Goal: Task Accomplishment & Management: Manage account settings

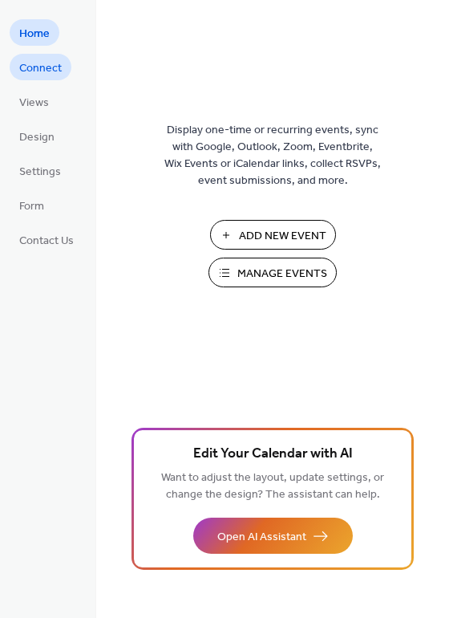
click at [41, 60] on span "Connect" at bounding box center [40, 68] width 43 height 17
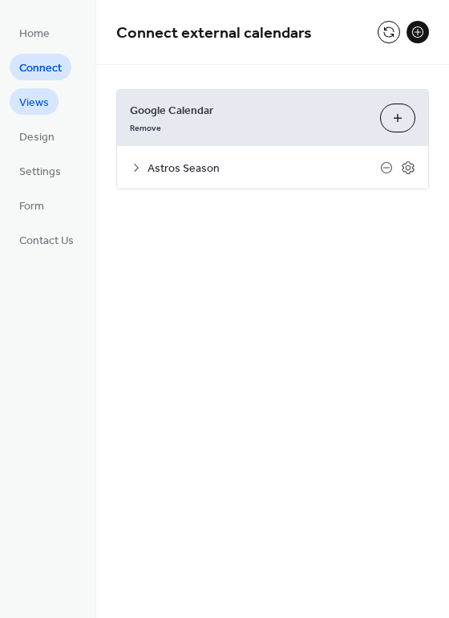
click at [39, 114] on link "Views" at bounding box center [34, 101] width 49 height 26
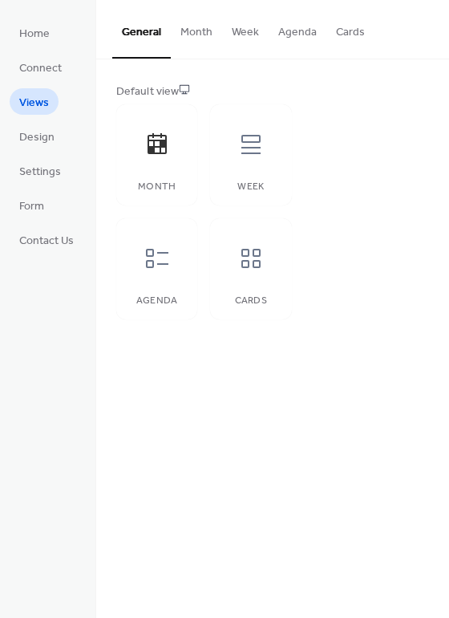
click at [35, 152] on ul "Home Connect Views Design Settings Form Contact Us" at bounding box center [47, 136] width 74 height 234
click at [31, 137] on span "Design" at bounding box center [36, 137] width 35 height 17
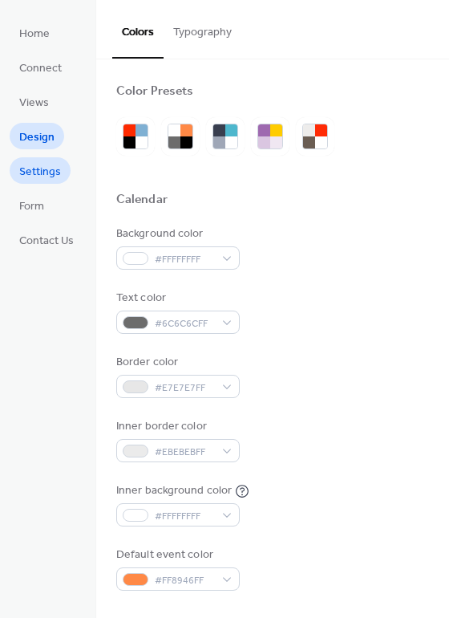
click at [41, 181] on span "Settings" at bounding box center [40, 172] width 42 height 17
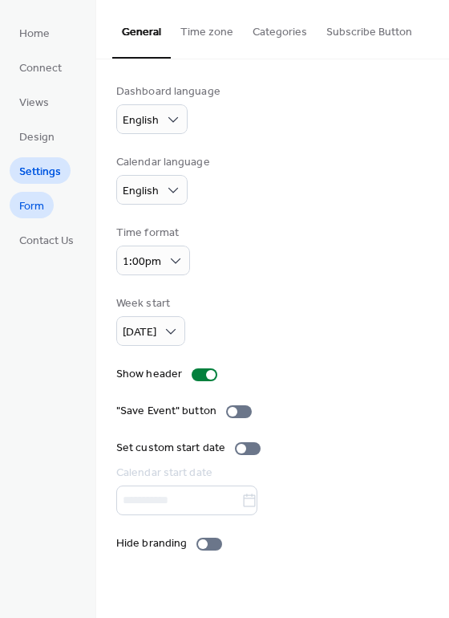
click at [43, 207] on span "Form" at bounding box center [31, 206] width 25 height 17
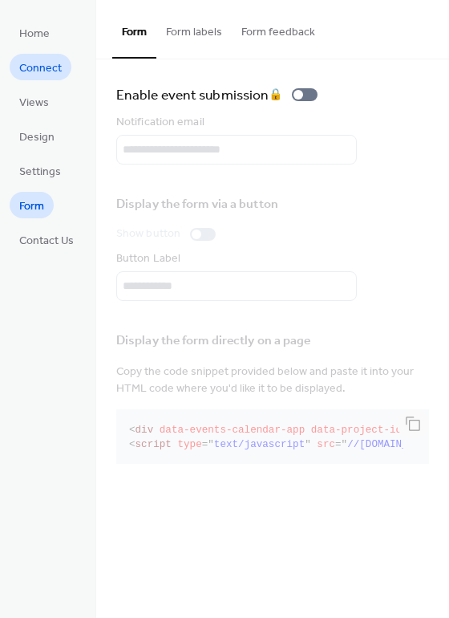
click at [45, 69] on span "Connect" at bounding box center [40, 68] width 43 height 17
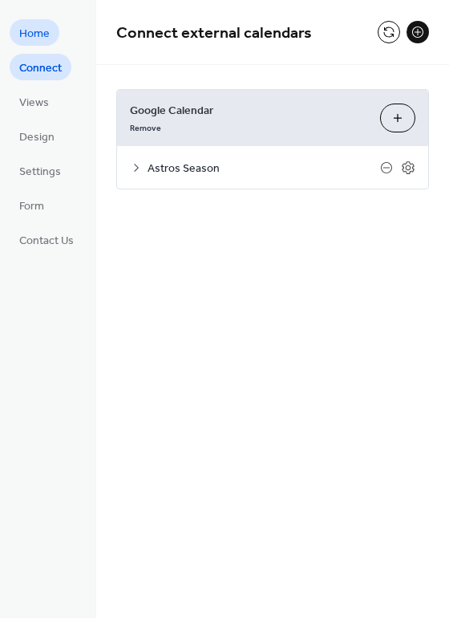
click at [46, 27] on span "Home" at bounding box center [34, 34] width 30 height 17
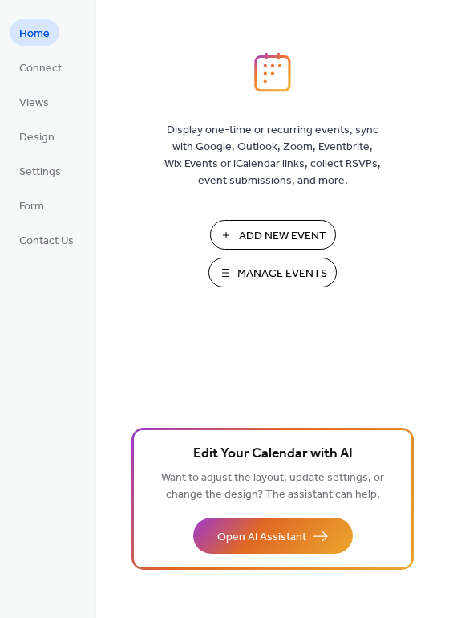
click at [278, 266] on span "Manage Events" at bounding box center [283, 274] width 90 height 17
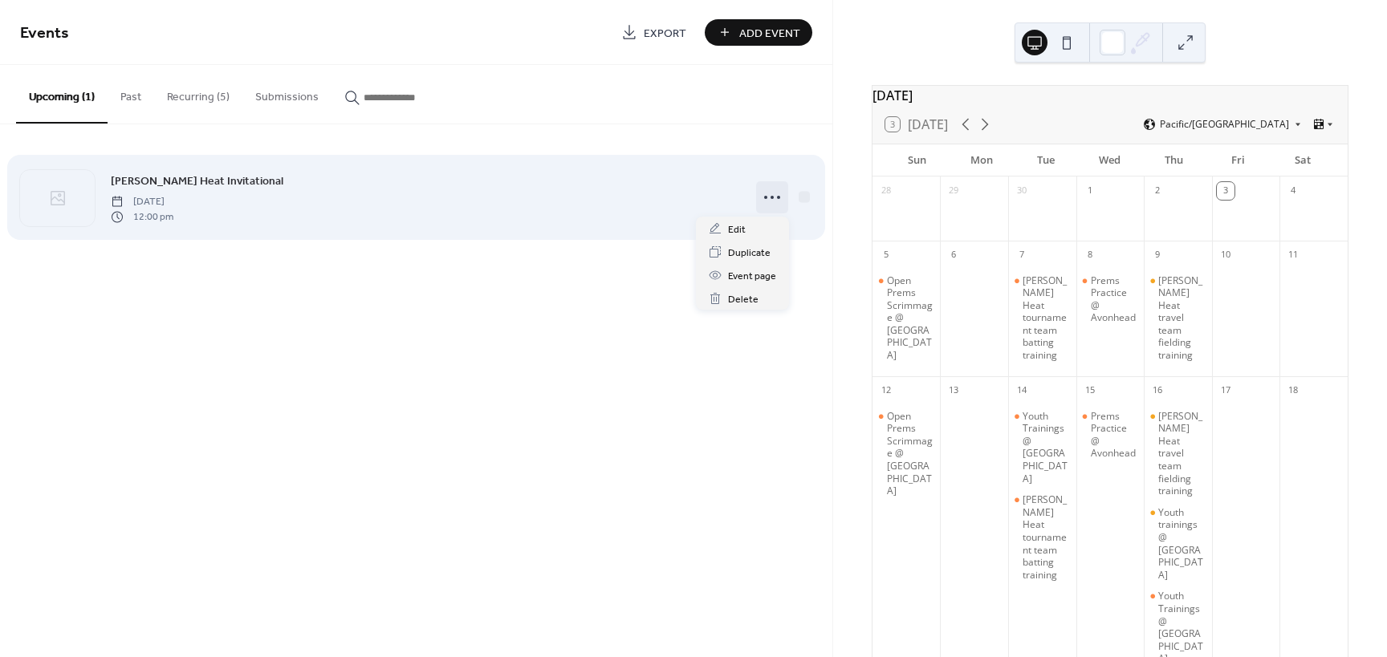
click at [766, 195] on icon at bounding box center [772, 198] width 26 height 26
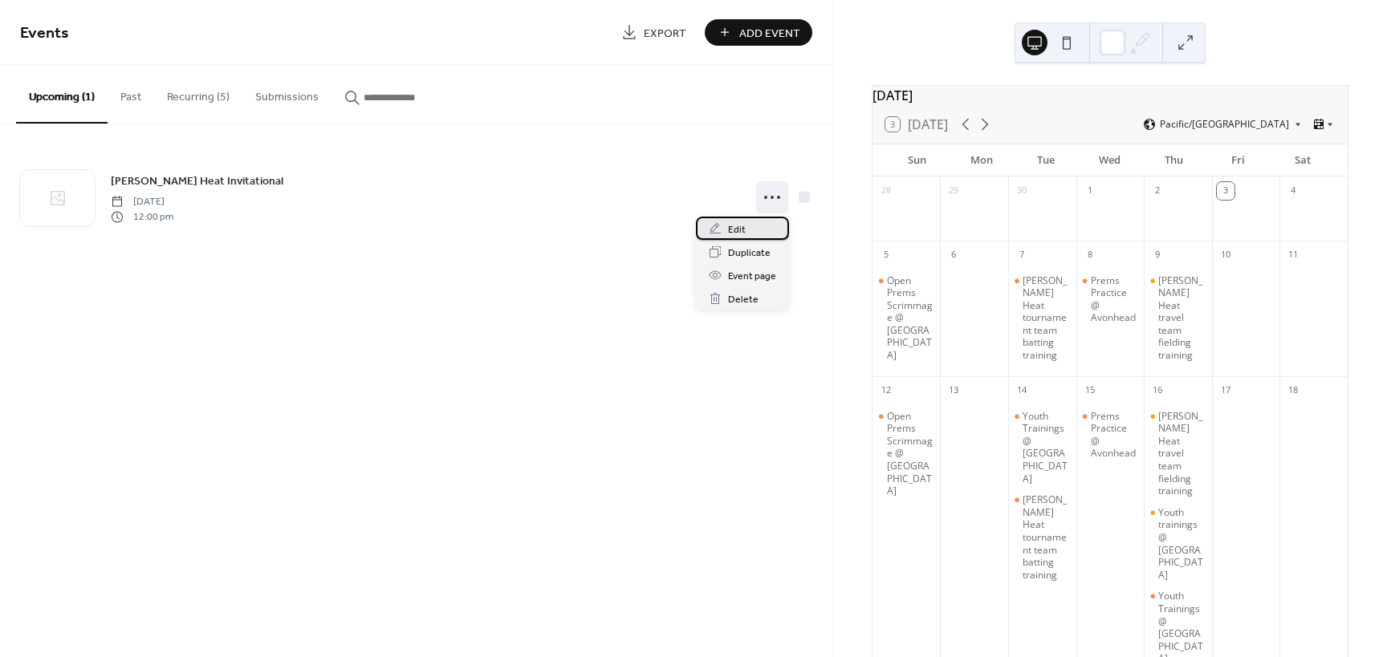
click at [755, 229] on div "Edit" at bounding box center [742, 228] width 93 height 23
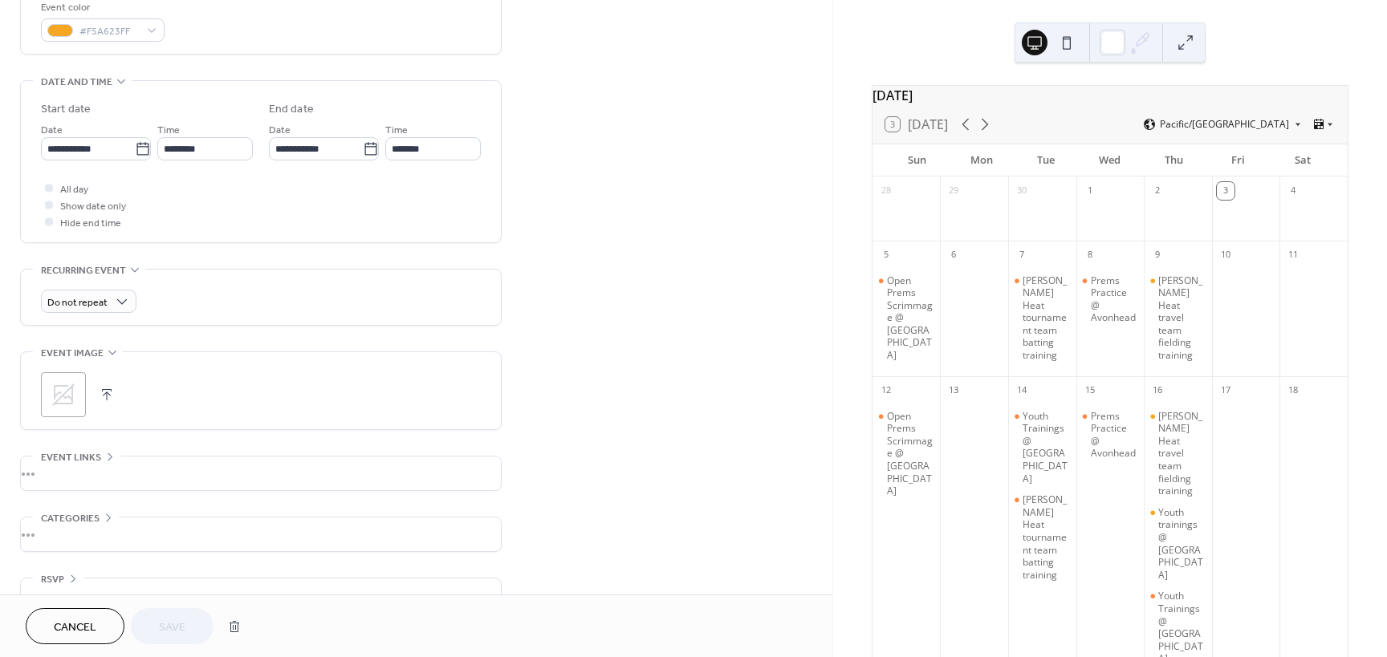
scroll to position [477, 0]
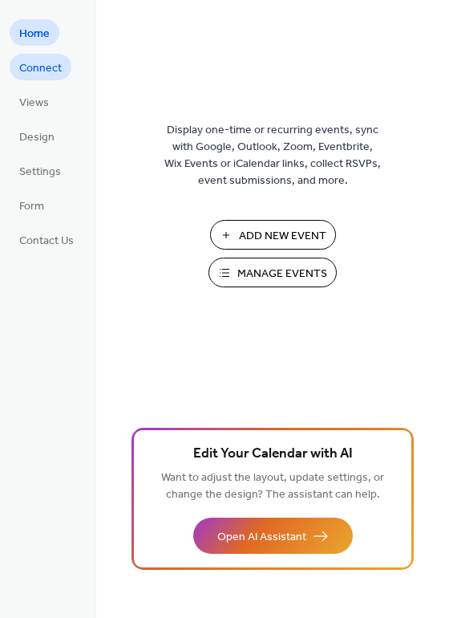
click at [48, 70] on span "Connect" at bounding box center [40, 68] width 43 height 17
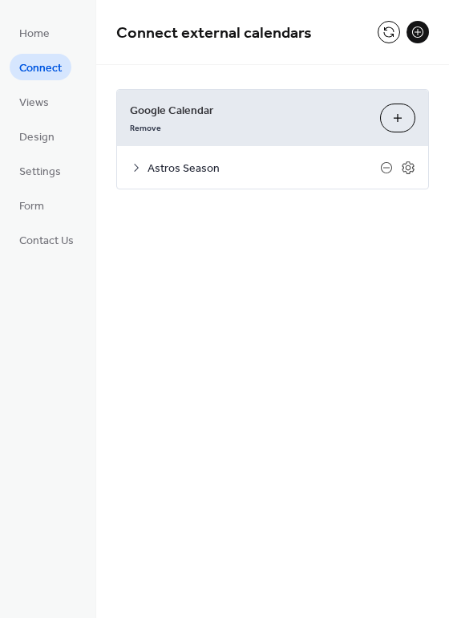
click at [42, 100] on span "Views" at bounding box center [34, 103] width 30 height 17
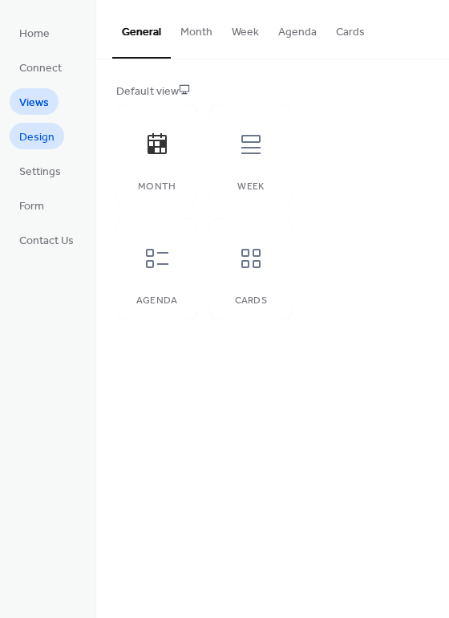
click at [32, 139] on span "Design" at bounding box center [36, 137] width 35 height 17
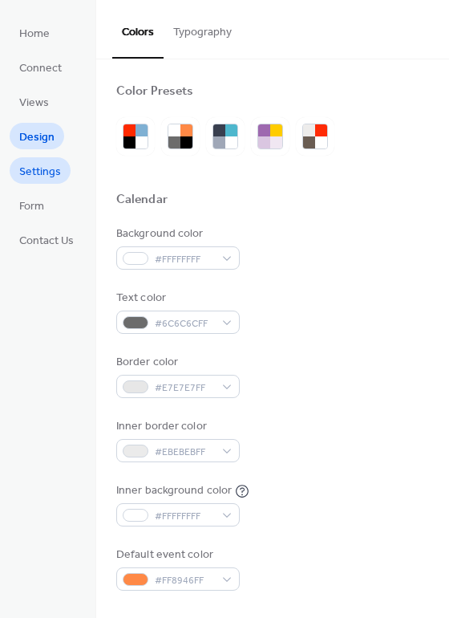
click at [32, 169] on span "Settings" at bounding box center [40, 172] width 42 height 17
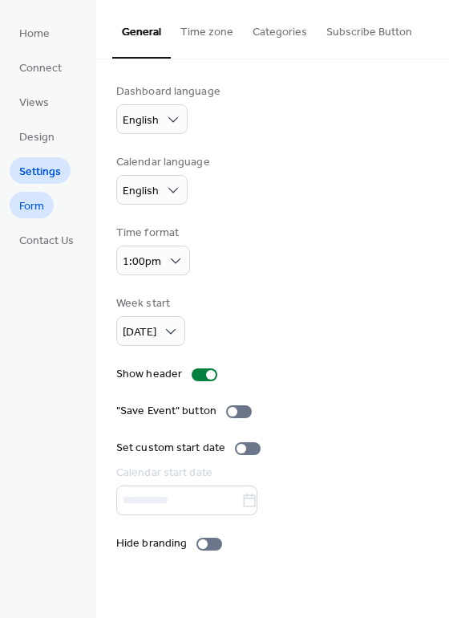
click at [35, 209] on span "Form" at bounding box center [31, 206] width 25 height 17
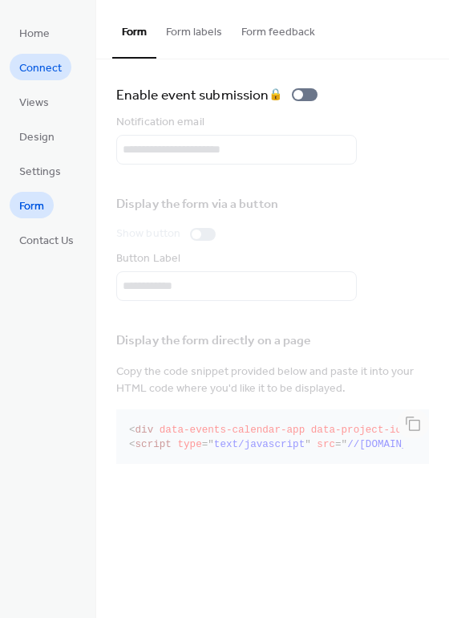
click at [35, 60] on span "Connect" at bounding box center [40, 68] width 43 height 17
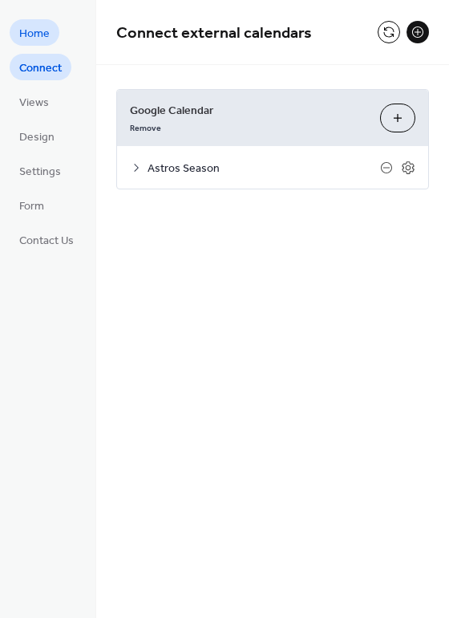
click at [39, 26] on span "Home" at bounding box center [34, 34] width 30 height 17
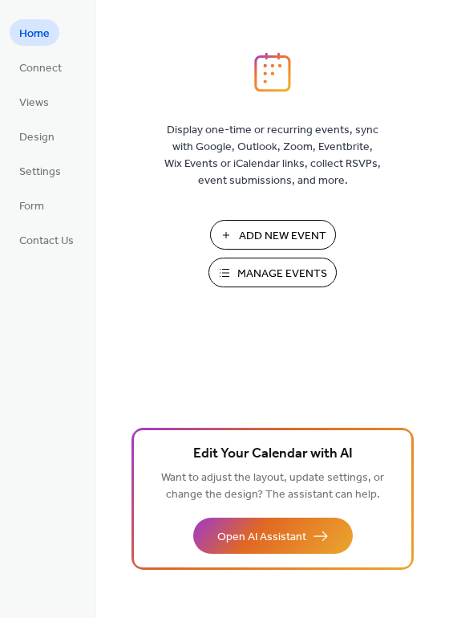
click at [284, 271] on span "Manage Events" at bounding box center [283, 274] width 90 height 17
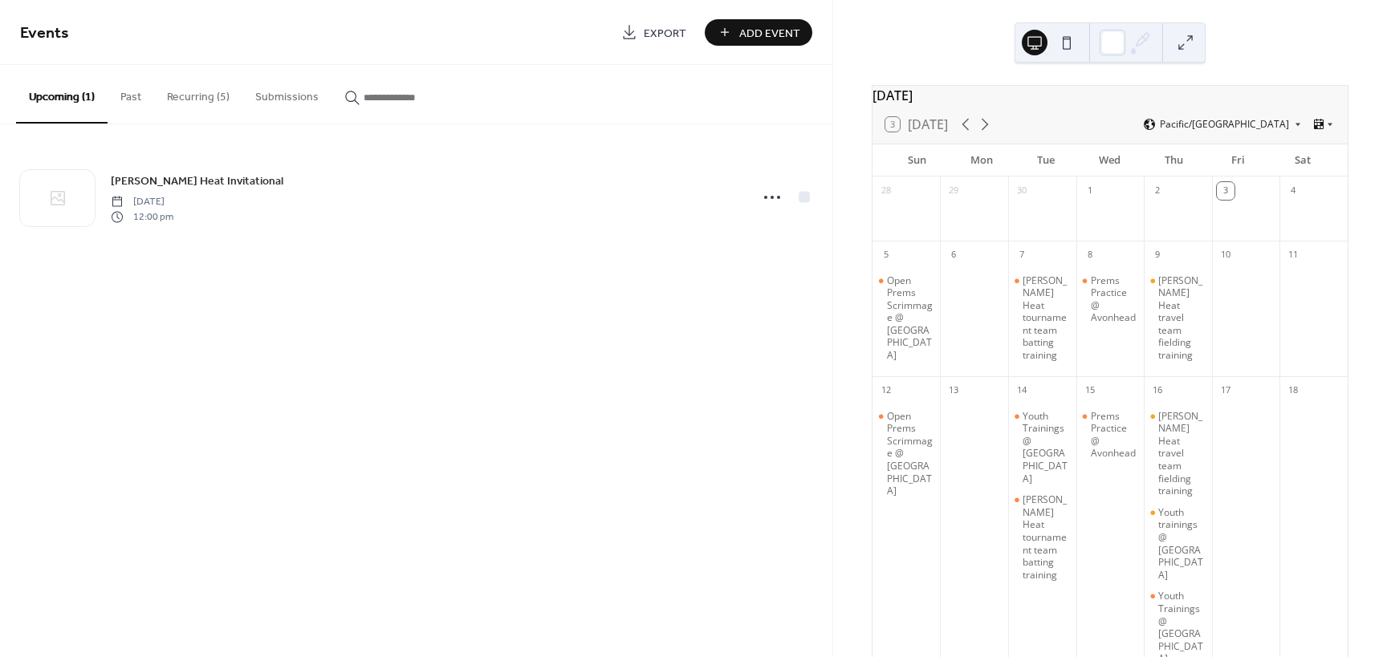
click at [195, 102] on button "Recurring (5)" at bounding box center [198, 93] width 88 height 57
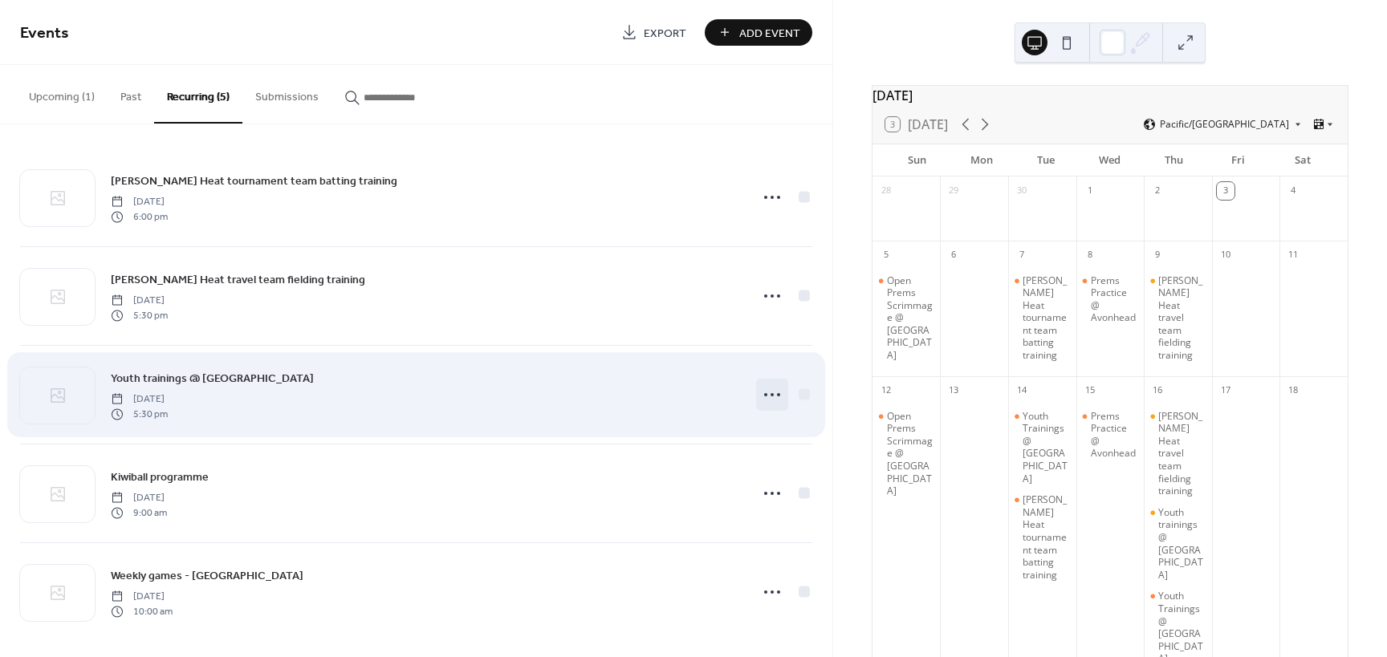
click at [769, 393] on icon at bounding box center [772, 395] width 26 height 26
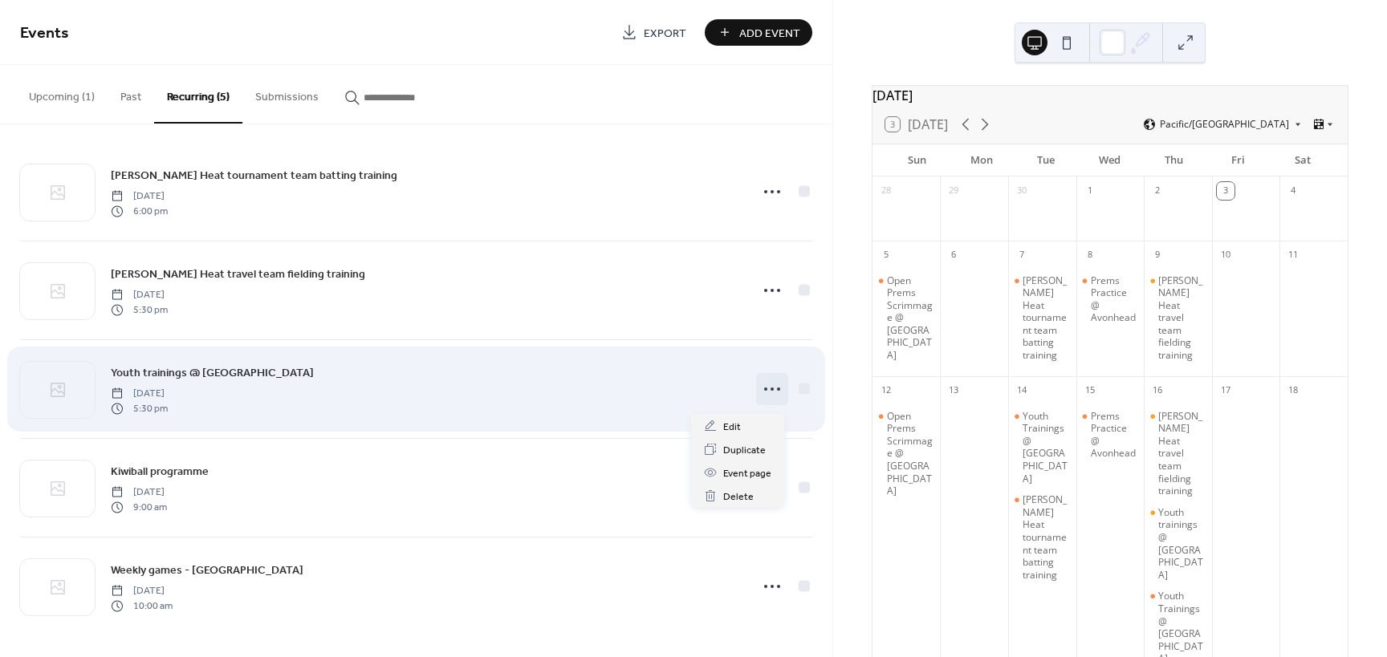
scroll to position [8, 0]
